Goal: Task Accomplishment & Management: Manage account settings

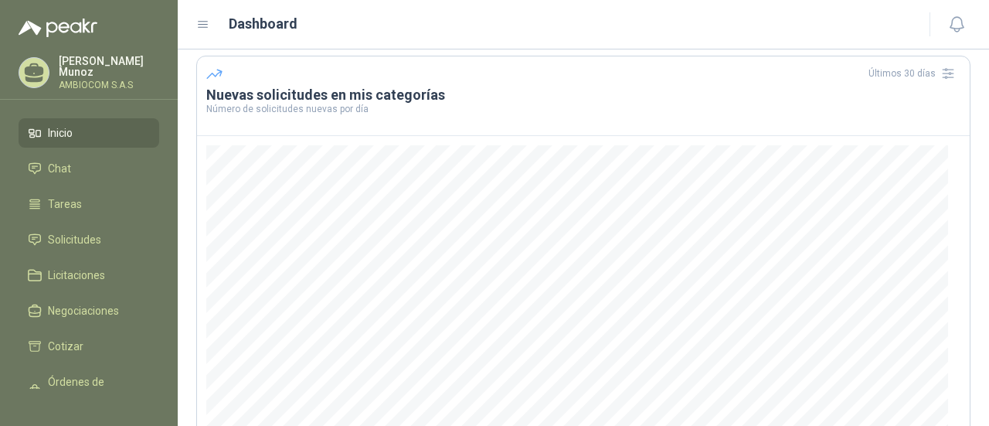
scroll to position [77, 0]
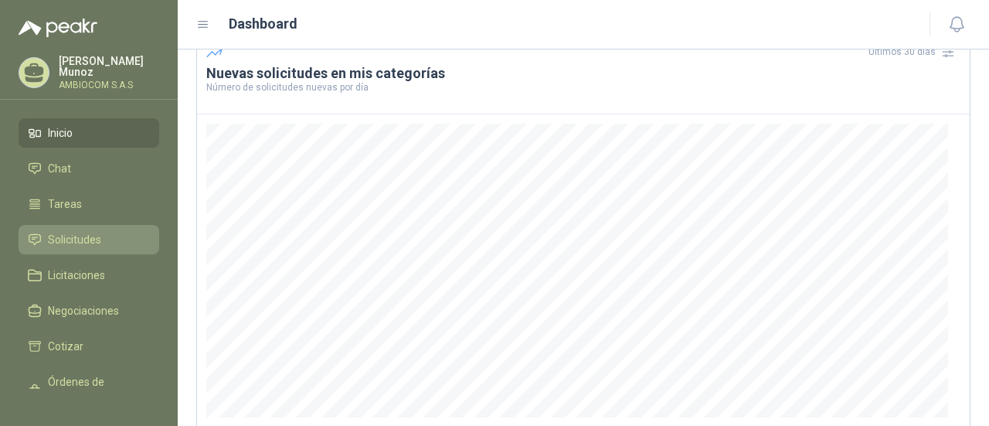
click at [88, 231] on span "Solicitudes" at bounding box center [74, 239] width 53 height 17
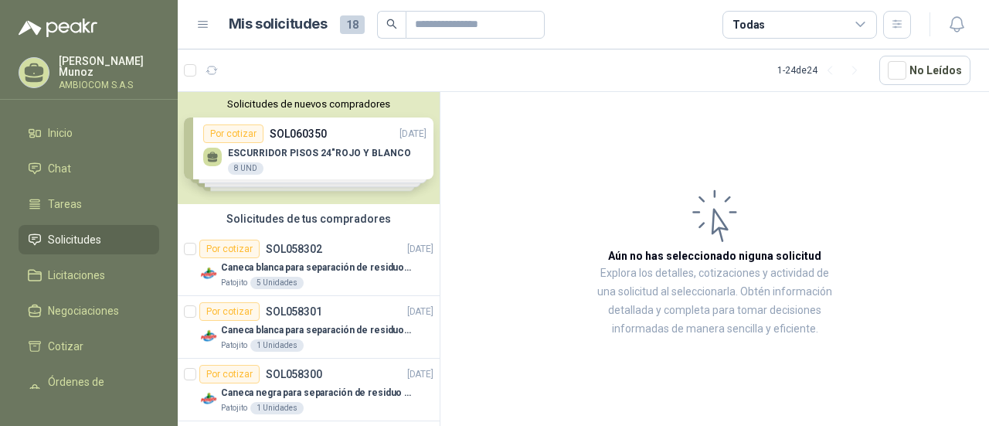
click at [72, 56] on div "[PERSON_NAME] AMBIOCOM S.A.S" at bounding box center [89, 73] width 141 height 34
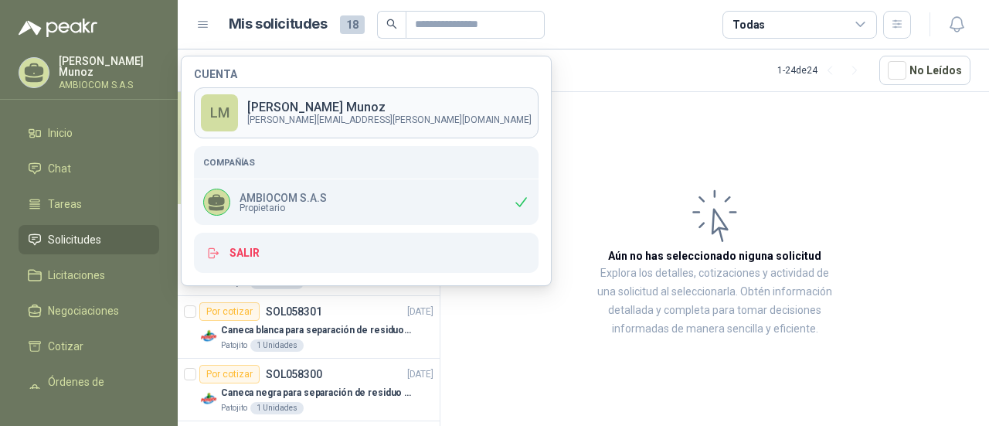
click at [276, 106] on p "[PERSON_NAME]" at bounding box center [389, 107] width 284 height 12
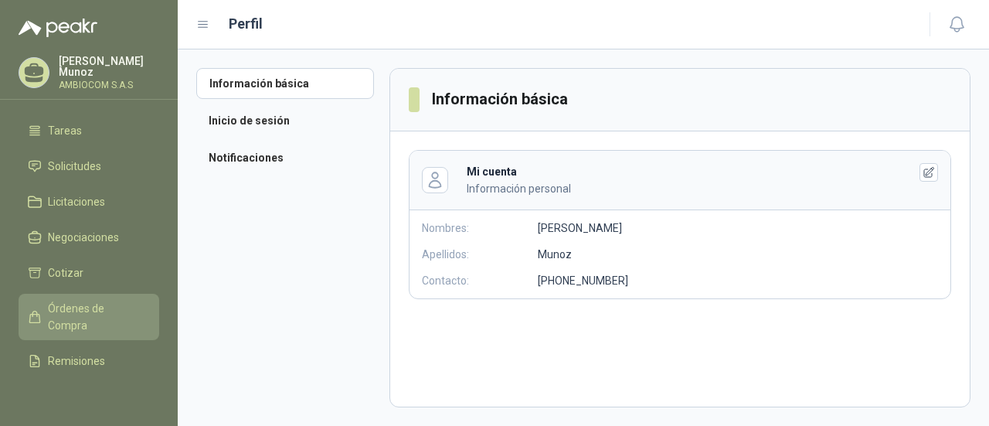
scroll to position [151, 0]
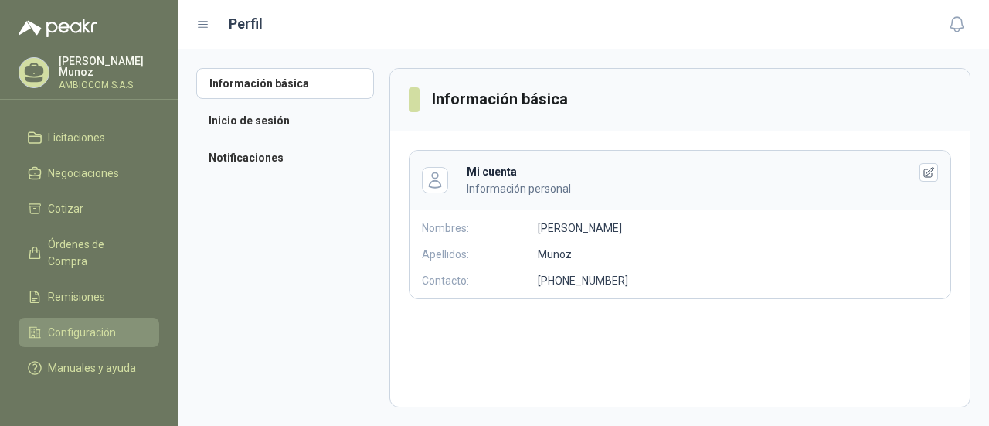
click at [69, 324] on span "Configuración" at bounding box center [82, 332] width 68 height 17
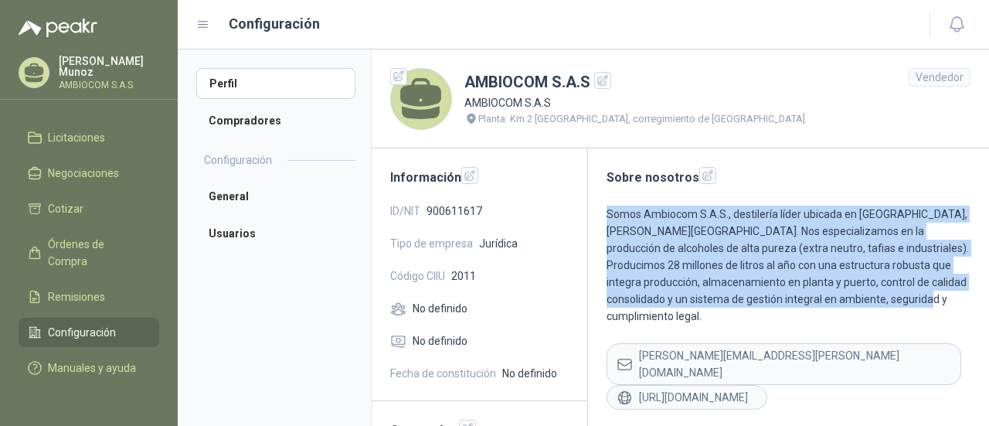
drag, startPoint x: 909, startPoint y: 299, endPoint x: 606, endPoint y: 212, distance: 314.5
click at [606, 212] on p "Somos Ambiocom S.A.S., destilería líder ubicada en [GEOGRAPHIC_DATA], [PERSON_N…" at bounding box center [788, 265] width 364 height 119
copy p "Somos Ambiocom S.A.S., destilería líder ubicada en [GEOGRAPHIC_DATA], [PERSON_N…"
